Goal: Contribute content: Add original content to the website for others to see

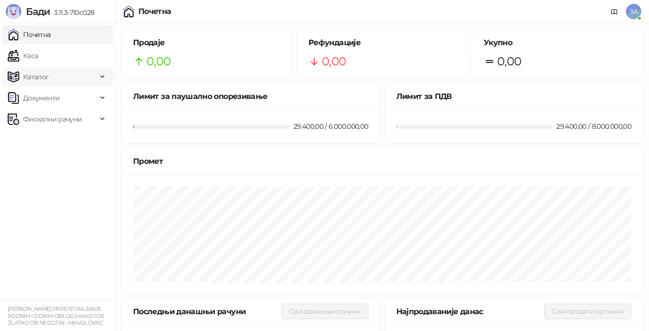
click at [36, 77] on span "Каталог" at bounding box center [36, 76] width 26 height 19
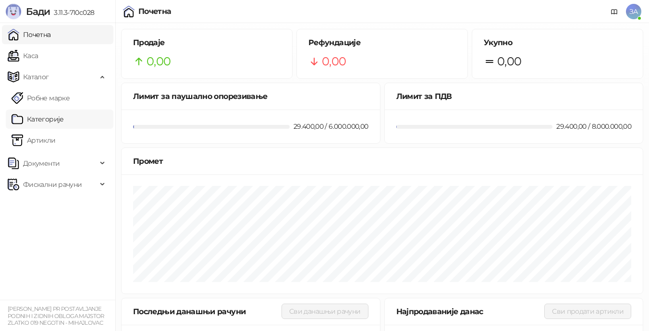
click at [42, 122] on link "Категорије" at bounding box center [38, 119] width 52 height 19
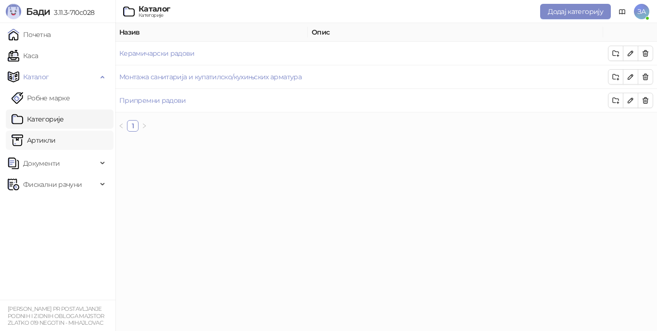
click at [39, 140] on link "Артикли" at bounding box center [34, 140] width 44 height 19
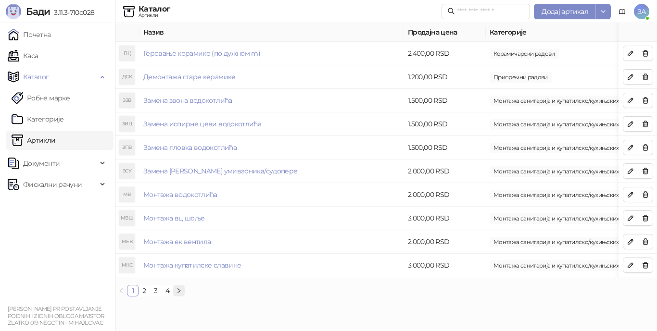
click at [177, 294] on icon "right" at bounding box center [179, 291] width 6 height 6
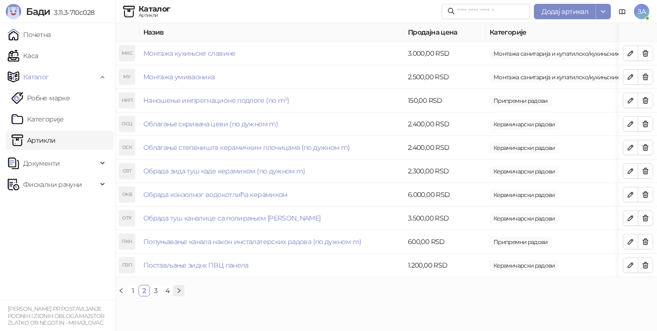
click at [181, 294] on icon "right" at bounding box center [179, 291] width 6 height 6
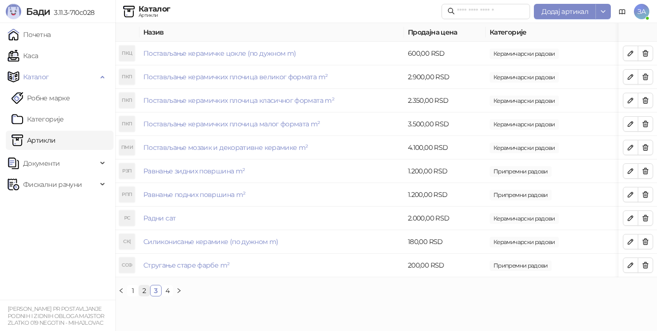
click at [144, 296] on link "2" at bounding box center [144, 291] width 11 height 11
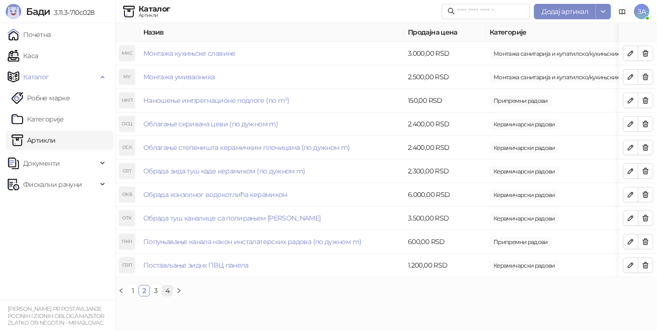
click at [166, 296] on link "4" at bounding box center [167, 291] width 11 height 11
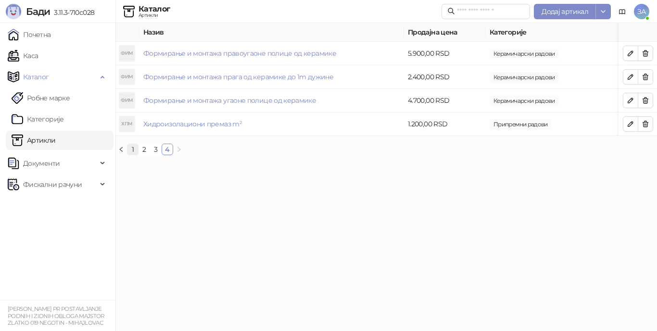
click at [133, 155] on link "1" at bounding box center [132, 149] width 11 height 11
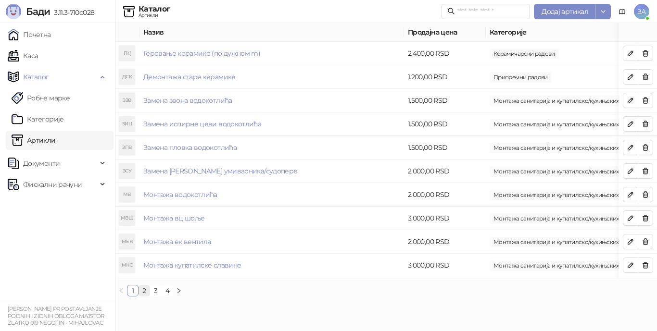
click at [146, 296] on link "2" at bounding box center [144, 291] width 11 height 11
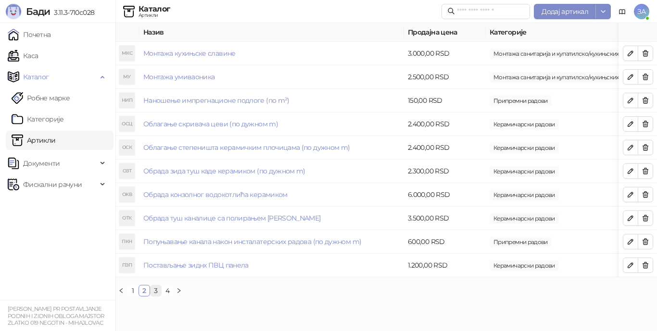
click at [155, 296] on link "3" at bounding box center [155, 291] width 11 height 11
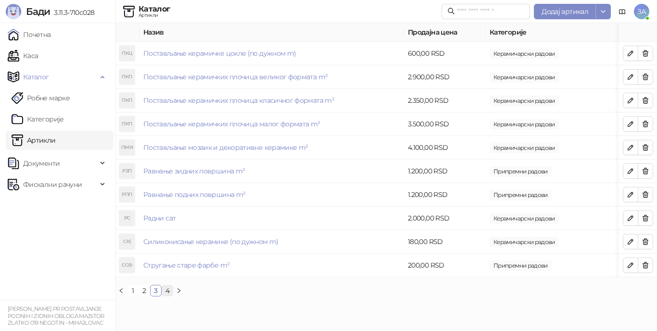
click at [167, 296] on link "4" at bounding box center [167, 291] width 11 height 11
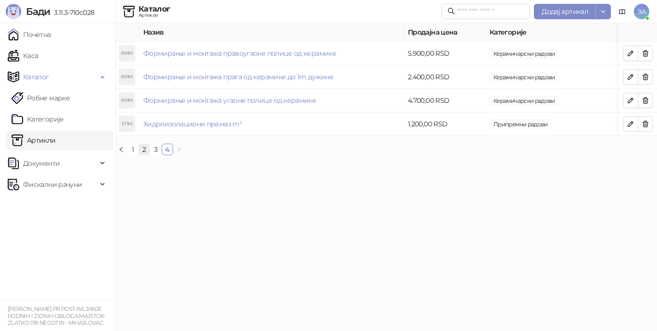
click at [143, 155] on link "2" at bounding box center [144, 149] width 11 height 11
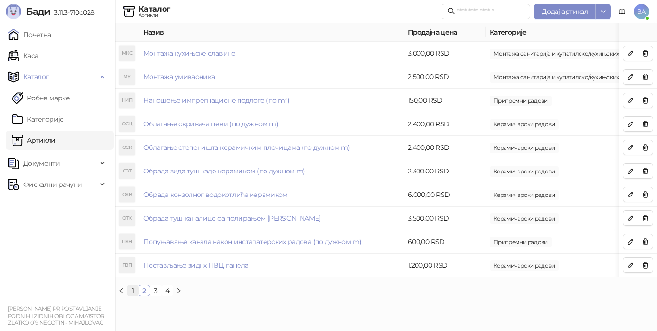
click at [134, 296] on link "1" at bounding box center [132, 291] width 11 height 11
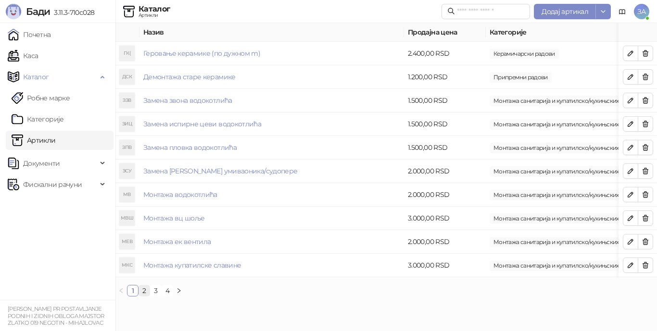
click at [145, 296] on link "2" at bounding box center [144, 291] width 11 height 11
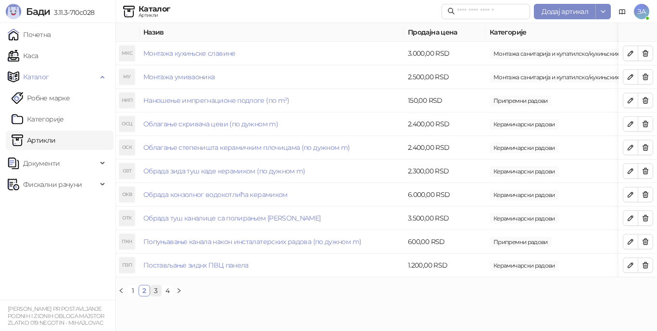
click at [153, 296] on link "3" at bounding box center [155, 291] width 11 height 11
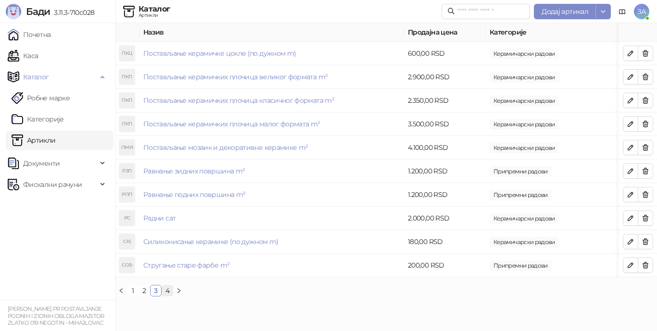
click at [167, 296] on link "4" at bounding box center [167, 291] width 11 height 11
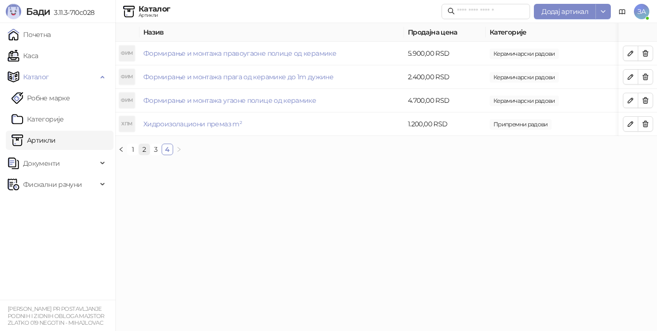
click at [144, 155] on link "2" at bounding box center [144, 149] width 11 height 11
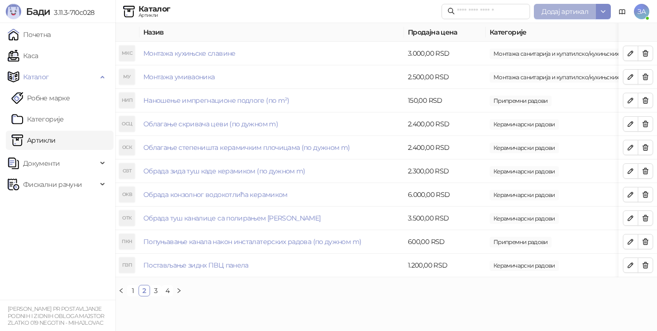
click at [575, 12] on span "Додај артикал" at bounding box center [564, 11] width 47 height 9
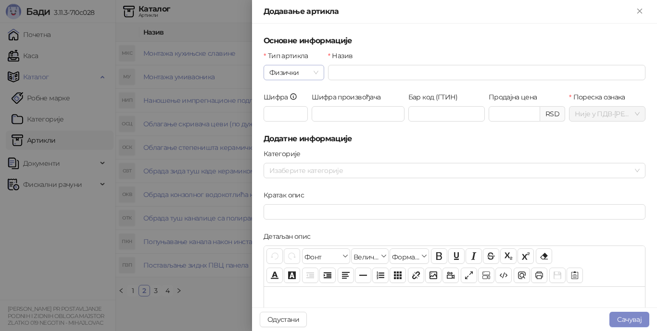
click at [312, 74] on span "Физички" at bounding box center [293, 72] width 49 height 14
click at [293, 120] on div "Услуга" at bounding box center [293, 122] width 44 height 11
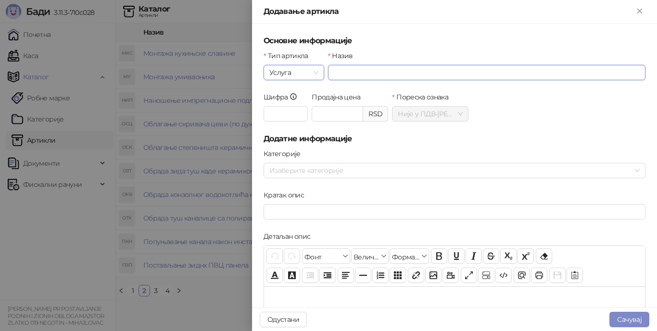
click at [383, 72] on input "Назив" at bounding box center [486, 72] width 317 height 15
type input "**********"
click at [341, 113] on input "Продајна цена" at bounding box center [337, 114] width 50 height 14
click at [336, 113] on input "Продајна цена" at bounding box center [337, 114] width 50 height 14
type input "*******"
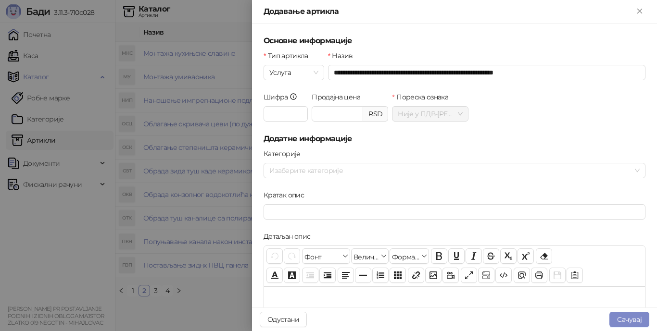
click at [372, 137] on h5 "Додатне информације" at bounding box center [454, 139] width 382 height 12
click at [333, 172] on div at bounding box center [449, 170] width 368 height 13
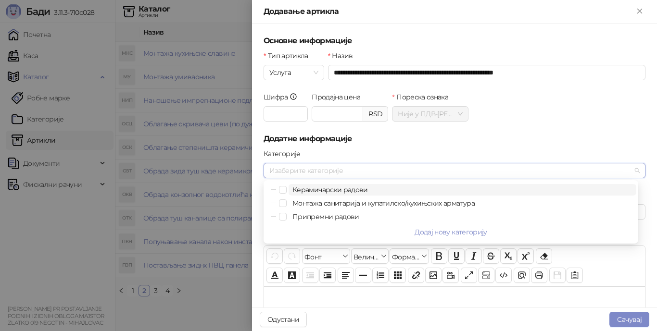
click at [303, 190] on span "Керамичарски радови" at bounding box center [329, 190] width 75 height 9
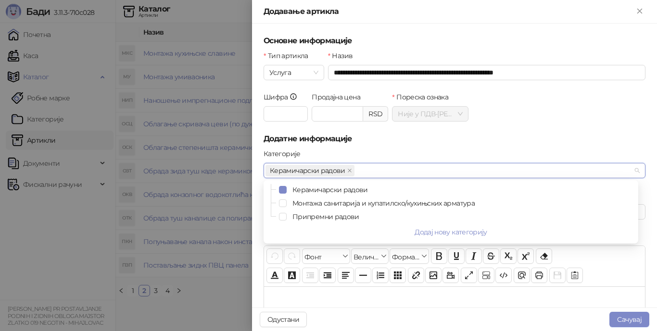
click at [436, 148] on form "**********" at bounding box center [454, 308] width 382 height 547
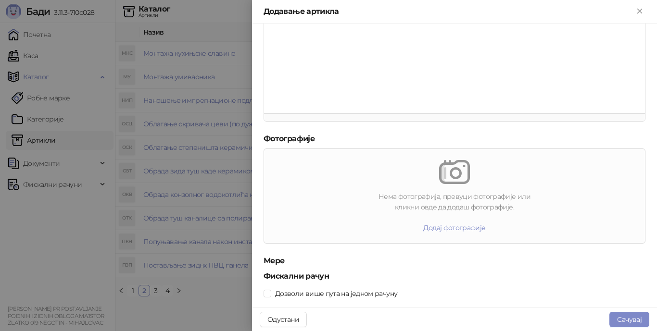
scroll to position [286, 0]
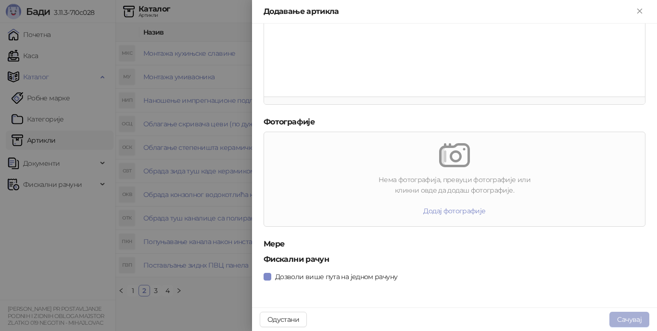
click at [632, 320] on button "Сачувај" at bounding box center [629, 319] width 40 height 15
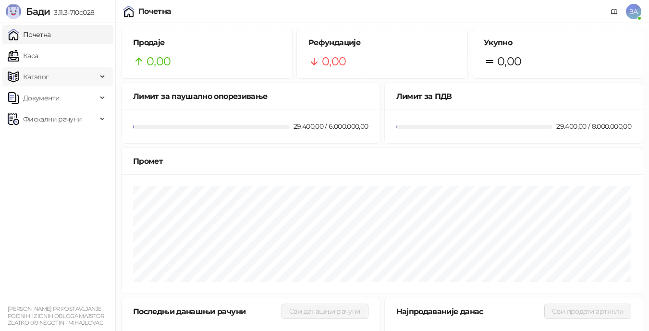
click at [52, 75] on span "Каталог" at bounding box center [52, 76] width 89 height 19
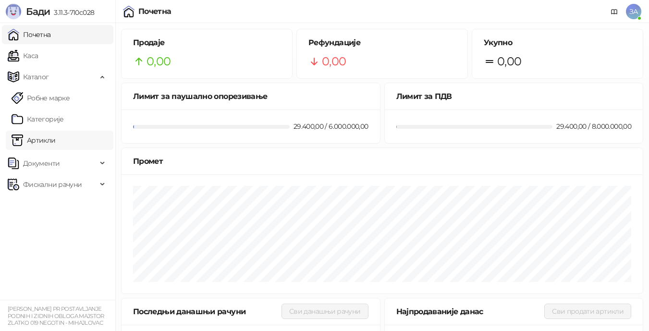
click at [49, 138] on link "Артикли" at bounding box center [34, 140] width 44 height 19
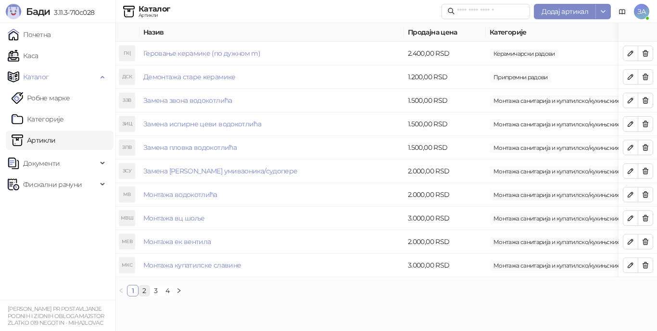
click at [143, 296] on link "2" at bounding box center [144, 291] width 11 height 11
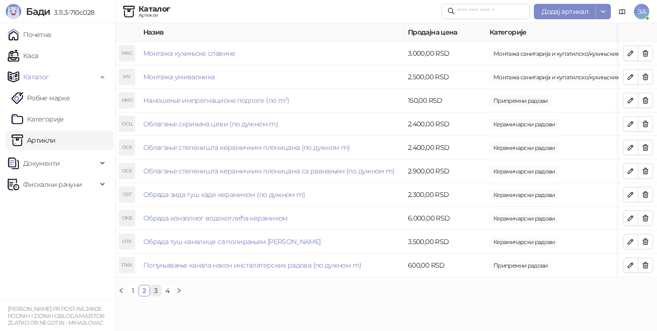
click at [156, 296] on link "3" at bounding box center [155, 291] width 11 height 11
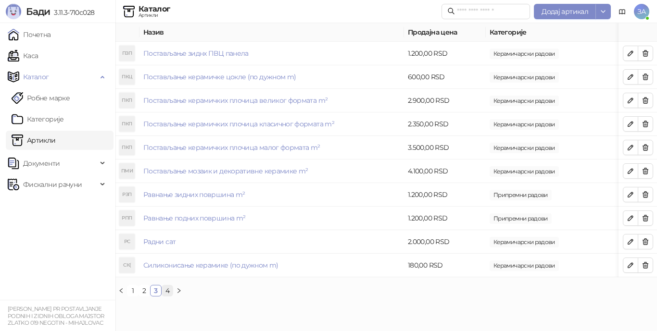
click at [166, 296] on link "4" at bounding box center [167, 291] width 11 height 11
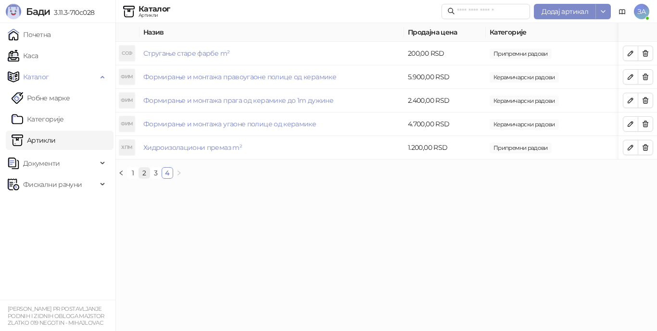
click at [144, 178] on link "2" at bounding box center [144, 173] width 11 height 11
